Goal: Task Accomplishment & Management: Manage account settings

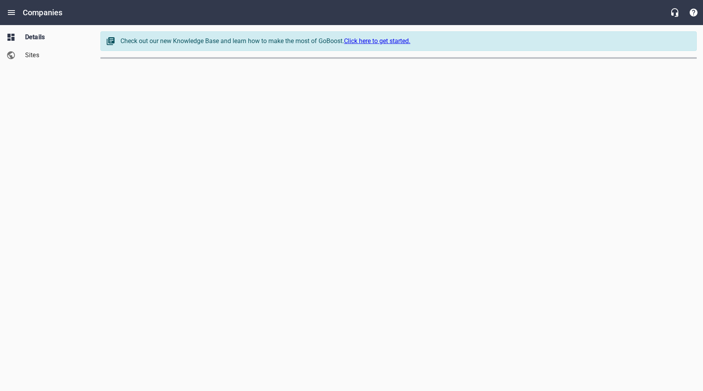
select select "[US_STATE]"
select select "62"
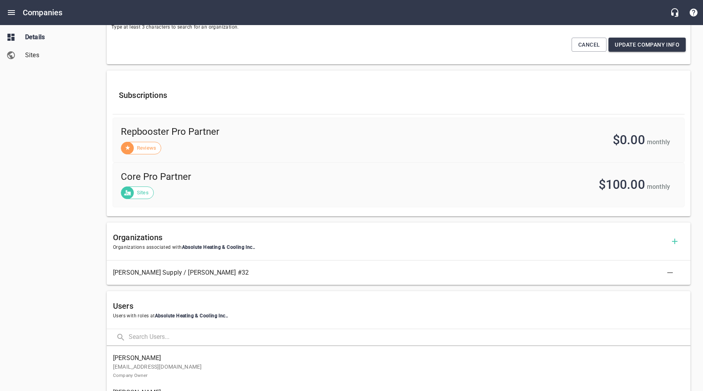
scroll to position [357, 0]
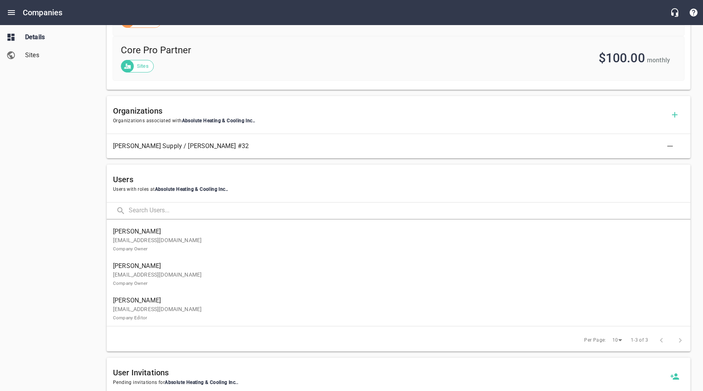
drag, startPoint x: 154, startPoint y: 242, endPoint x: 153, endPoint y: 249, distance: 6.7
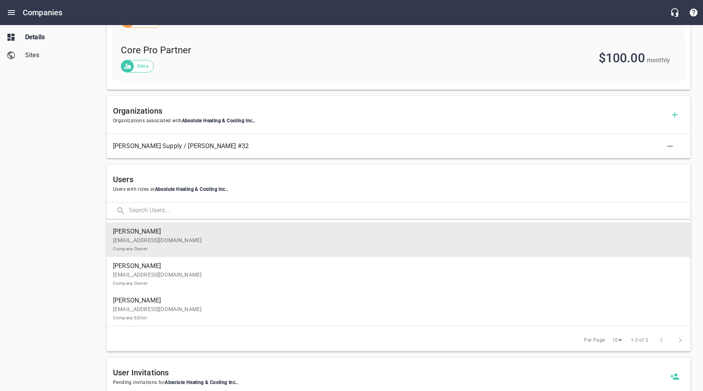
click at [154, 242] on p "[EMAIL_ADDRESS][DOMAIN_NAME] Company Owner" at bounding box center [395, 244] width 565 height 16
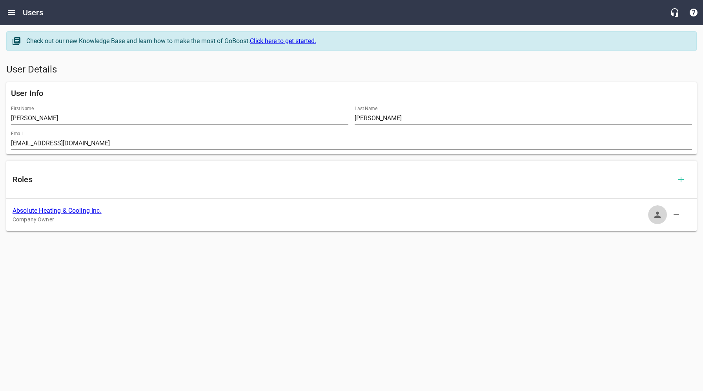
click at [659, 215] on icon "button" at bounding box center [657, 214] width 9 height 9
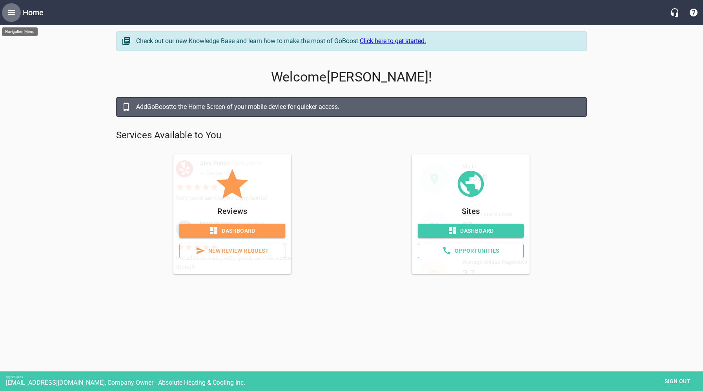
click at [11, 11] on icon "Open drawer" at bounding box center [11, 12] width 9 height 9
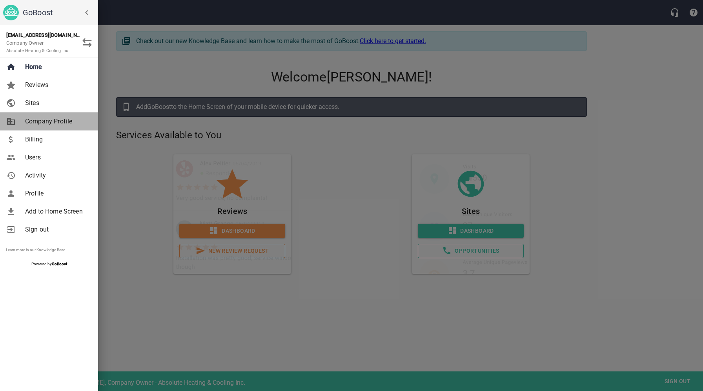
click at [39, 125] on span "Company Profile" at bounding box center [57, 121] width 64 height 9
select select "[US_STATE]"
